Goal: Use online tool/utility: Utilize a website feature to perform a specific function

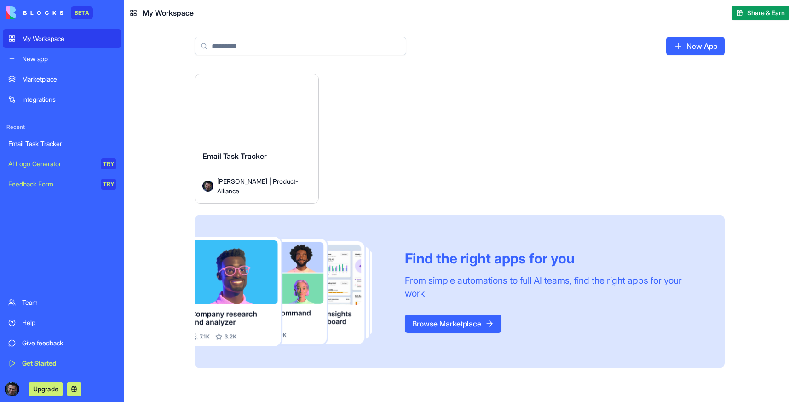
click at [247, 150] on div "Email Task Tracker" at bounding box center [256, 163] width 109 height 26
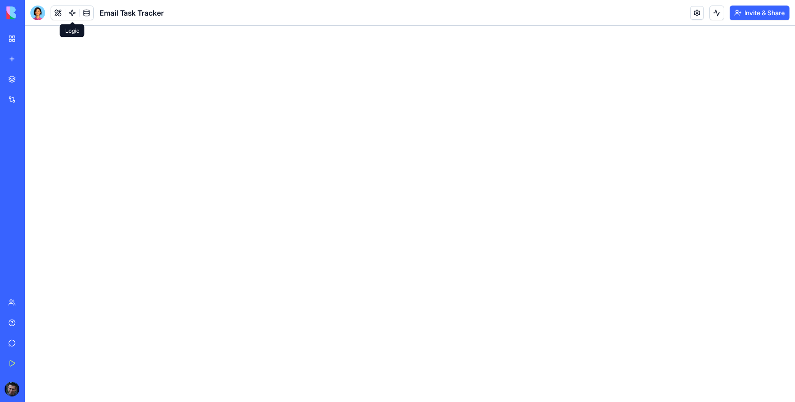
click at [74, 12] on link at bounding box center [72, 13] width 14 height 14
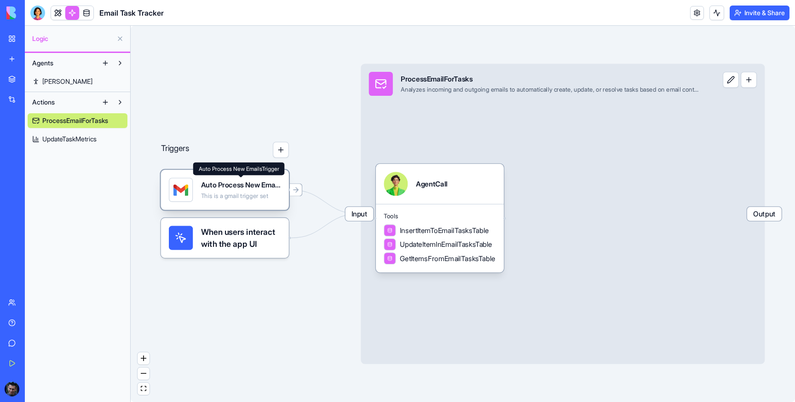
click at [237, 191] on div "Auto Process New EmailsTrigger This is a gmail trigger set" at bounding box center [241, 190] width 80 height 24
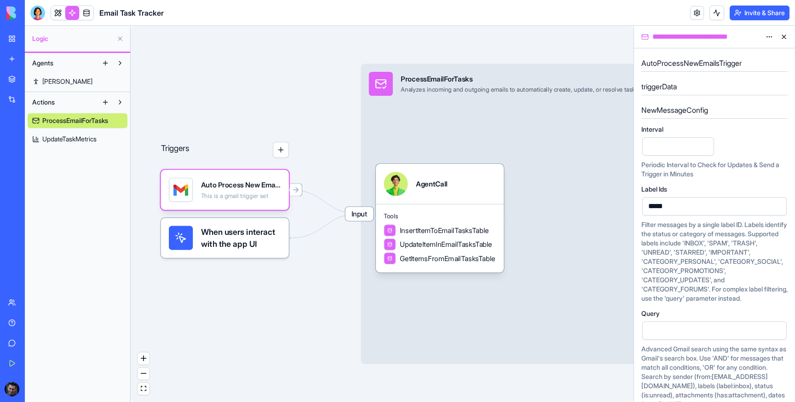
click at [656, 150] on input "*" at bounding box center [678, 146] width 72 height 18
click at [703, 148] on input "*" at bounding box center [678, 146] width 72 height 18
type input "*"
click at [703, 142] on input "*" at bounding box center [678, 146] width 72 height 18
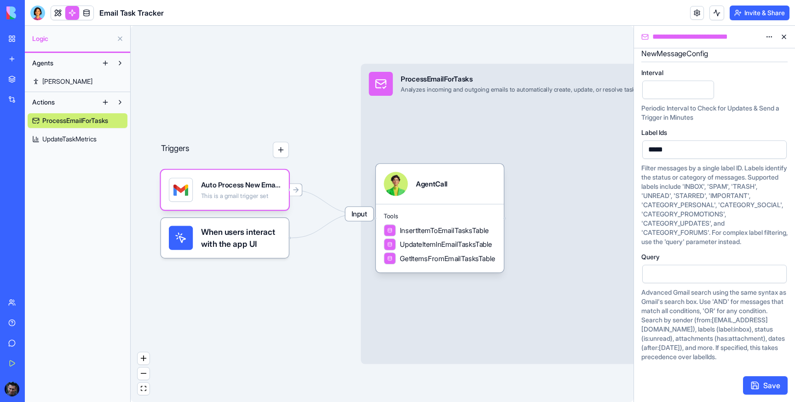
click at [768, 379] on button "Save" at bounding box center [765, 385] width 45 height 18
click at [10, 36] on link "My Workspace" at bounding box center [21, 38] width 37 height 18
